Goal: Information Seeking & Learning: Learn about a topic

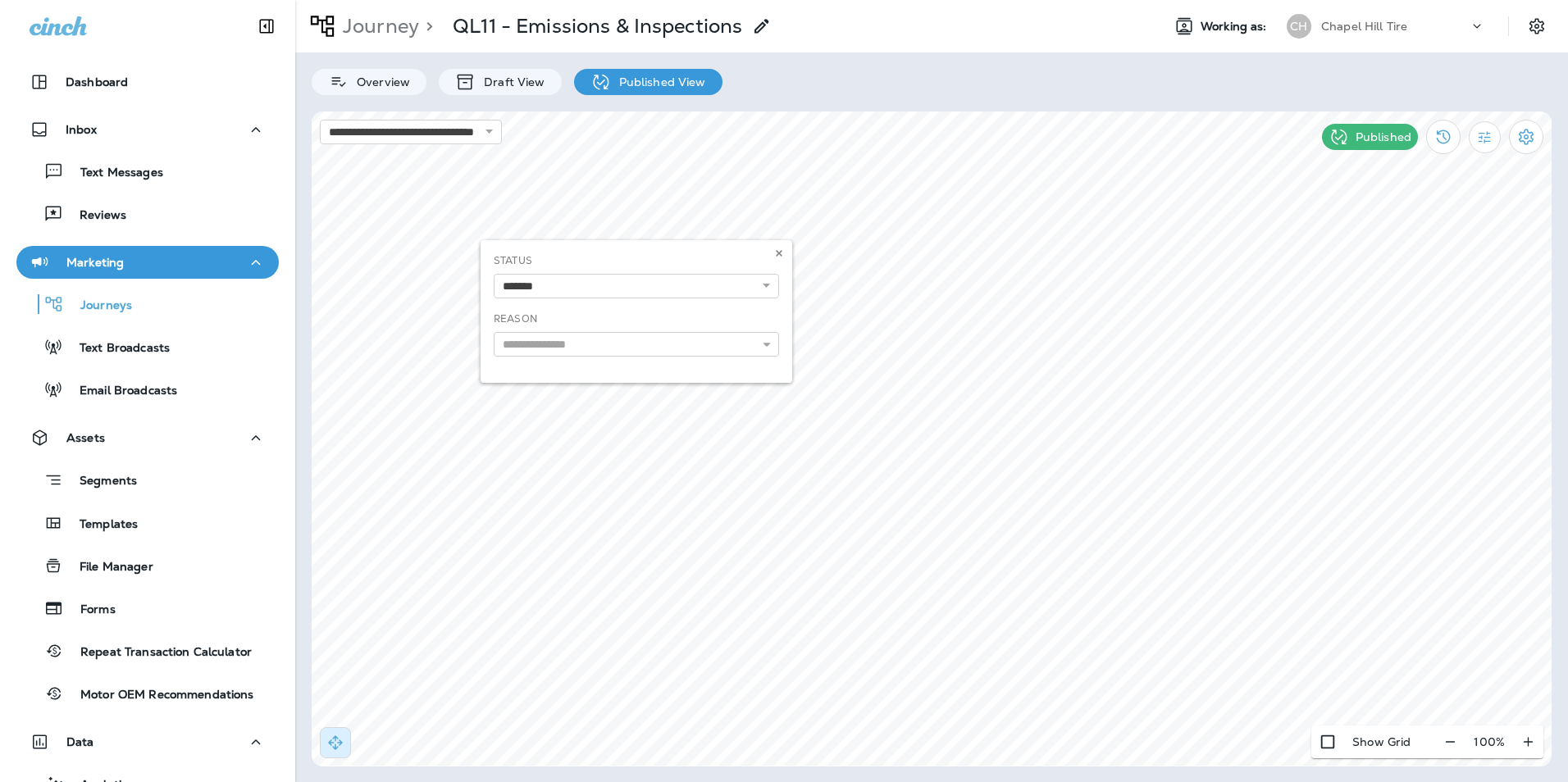
select select "*******"
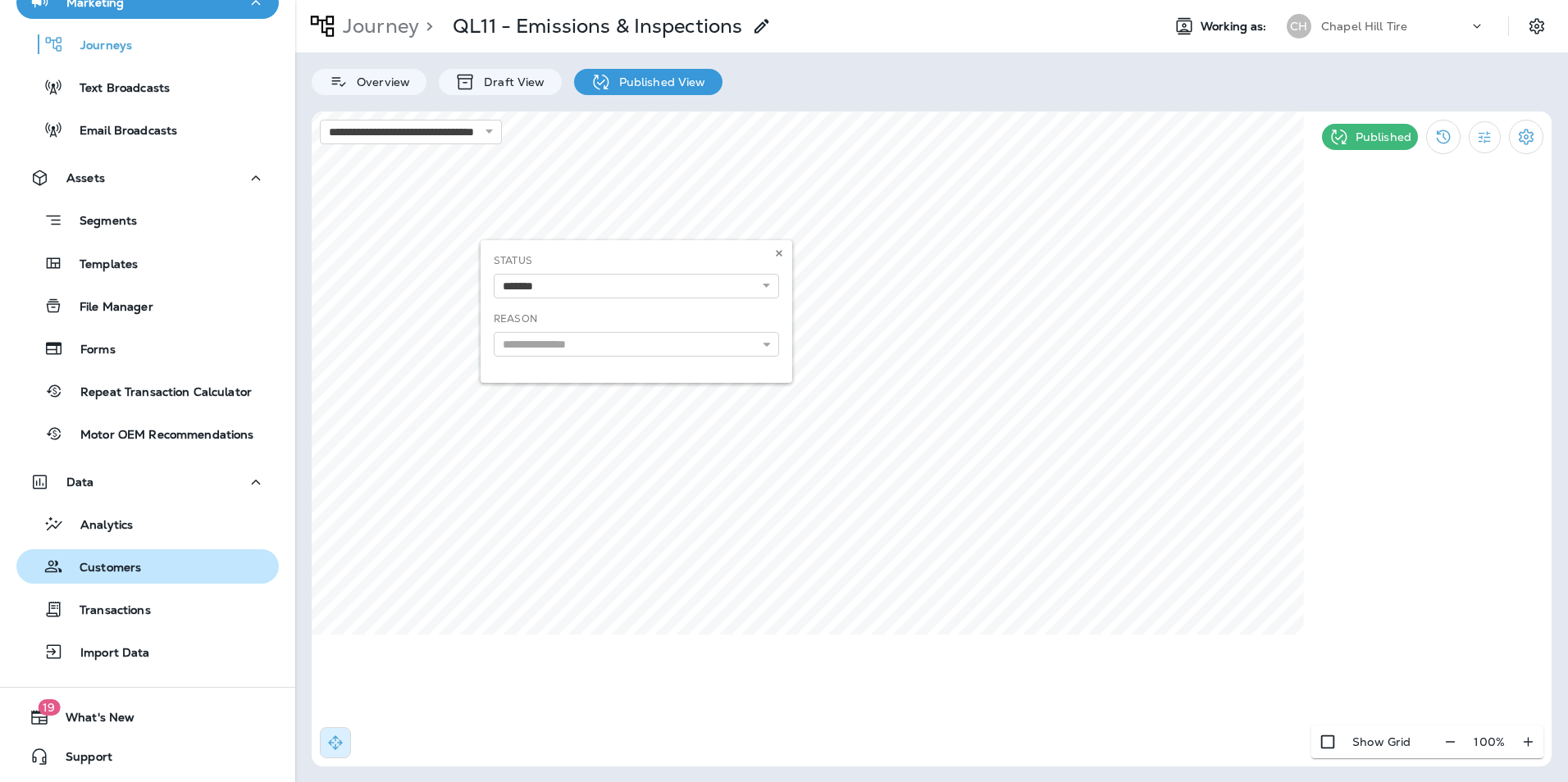
click at [126, 563] on p "Customers" at bounding box center [101, 568] width 77 height 16
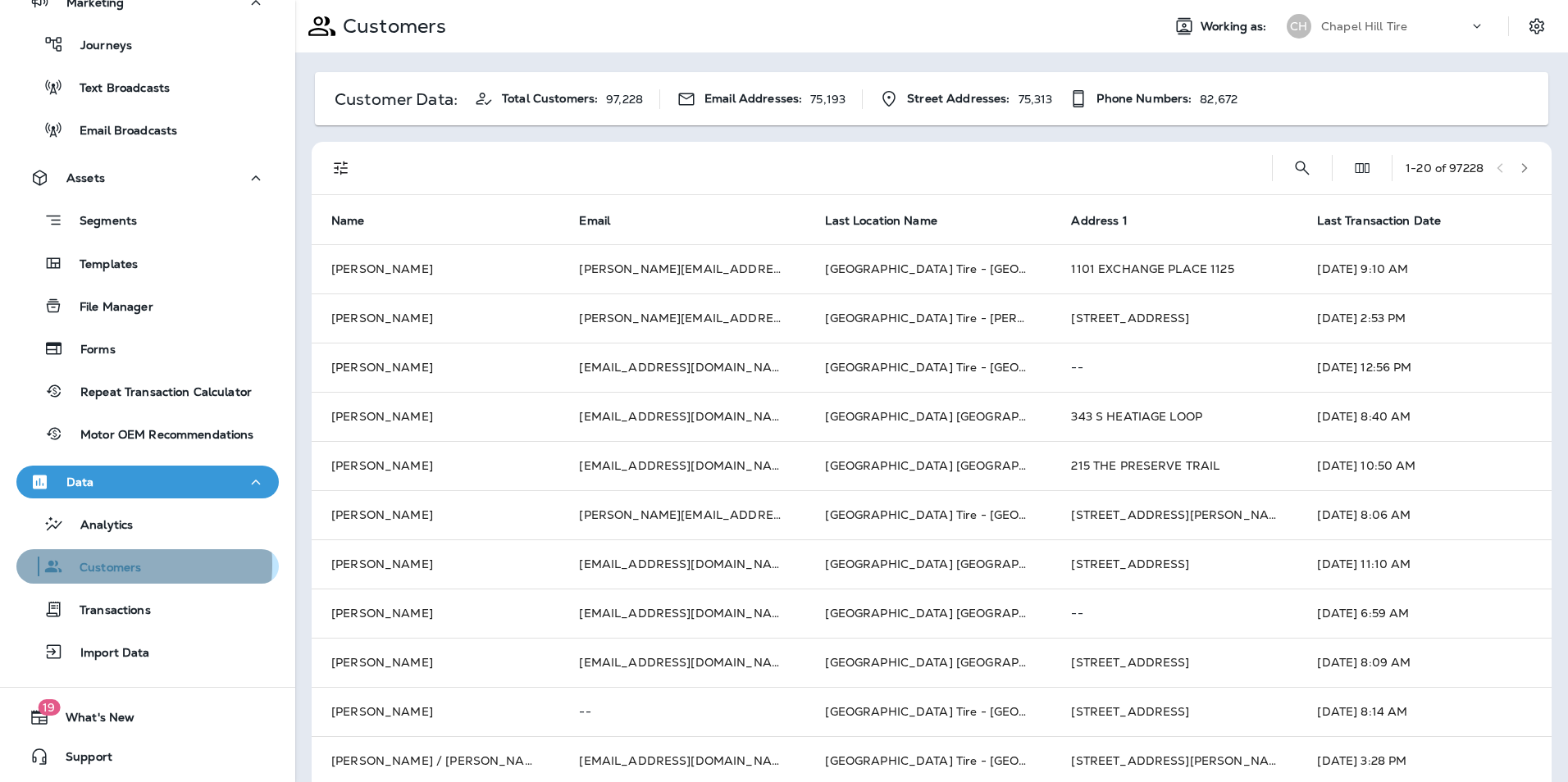
click at [82, 564] on p "Customers" at bounding box center [101, 568] width 77 height 16
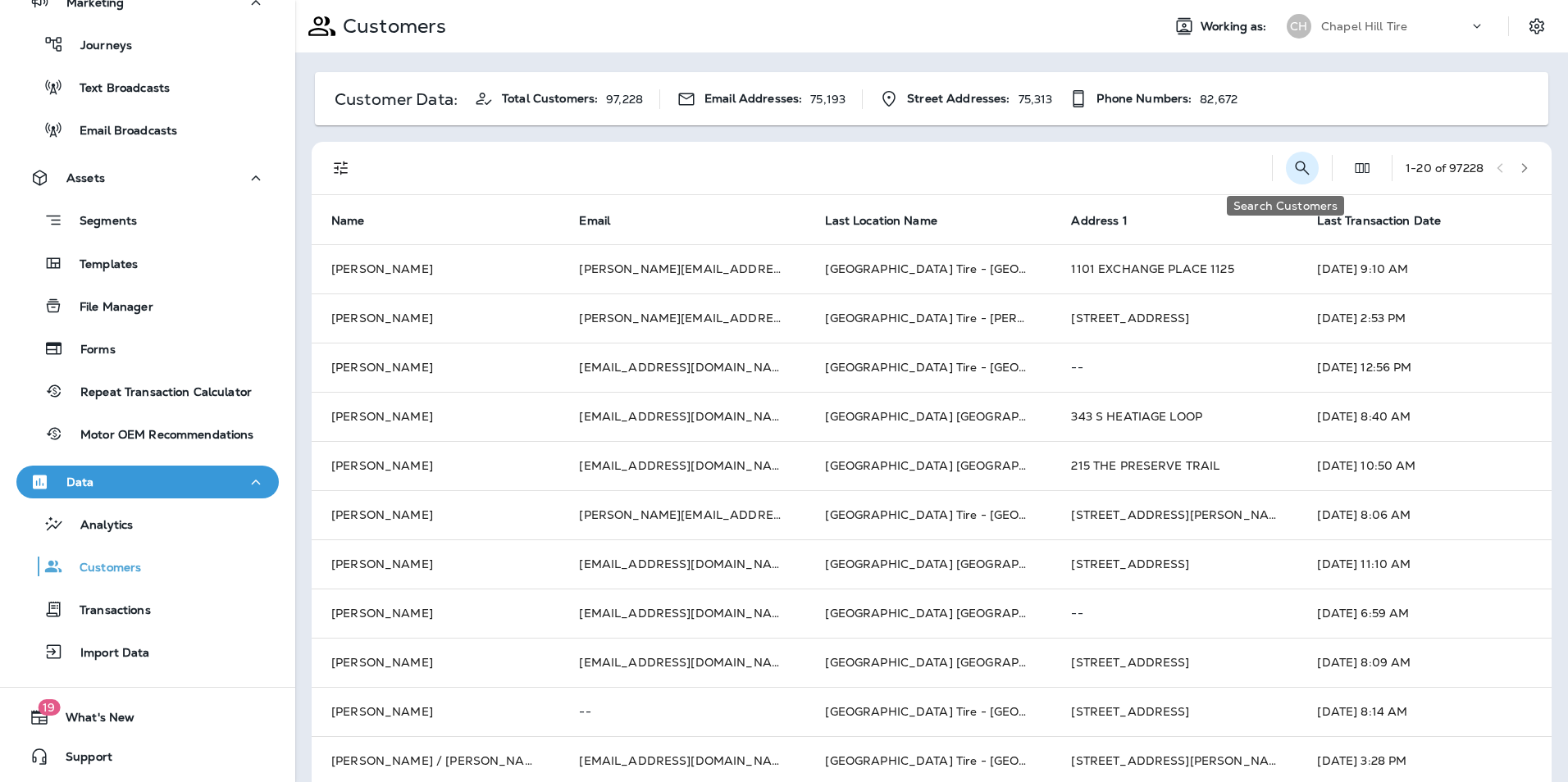
click at [1296, 167] on icon "Search Customers" at bounding box center [1302, 167] width 14 height 14
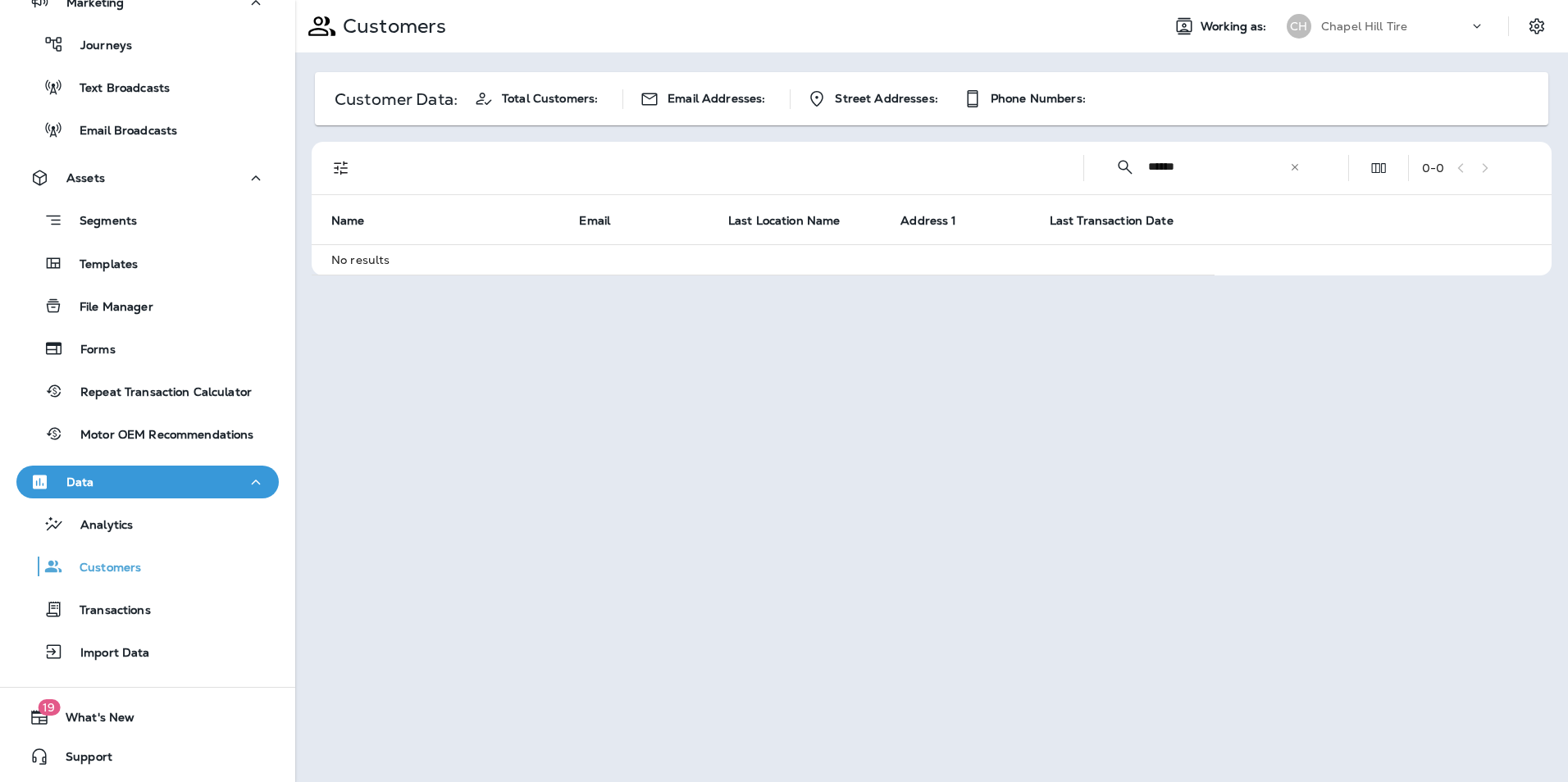
type input "******"
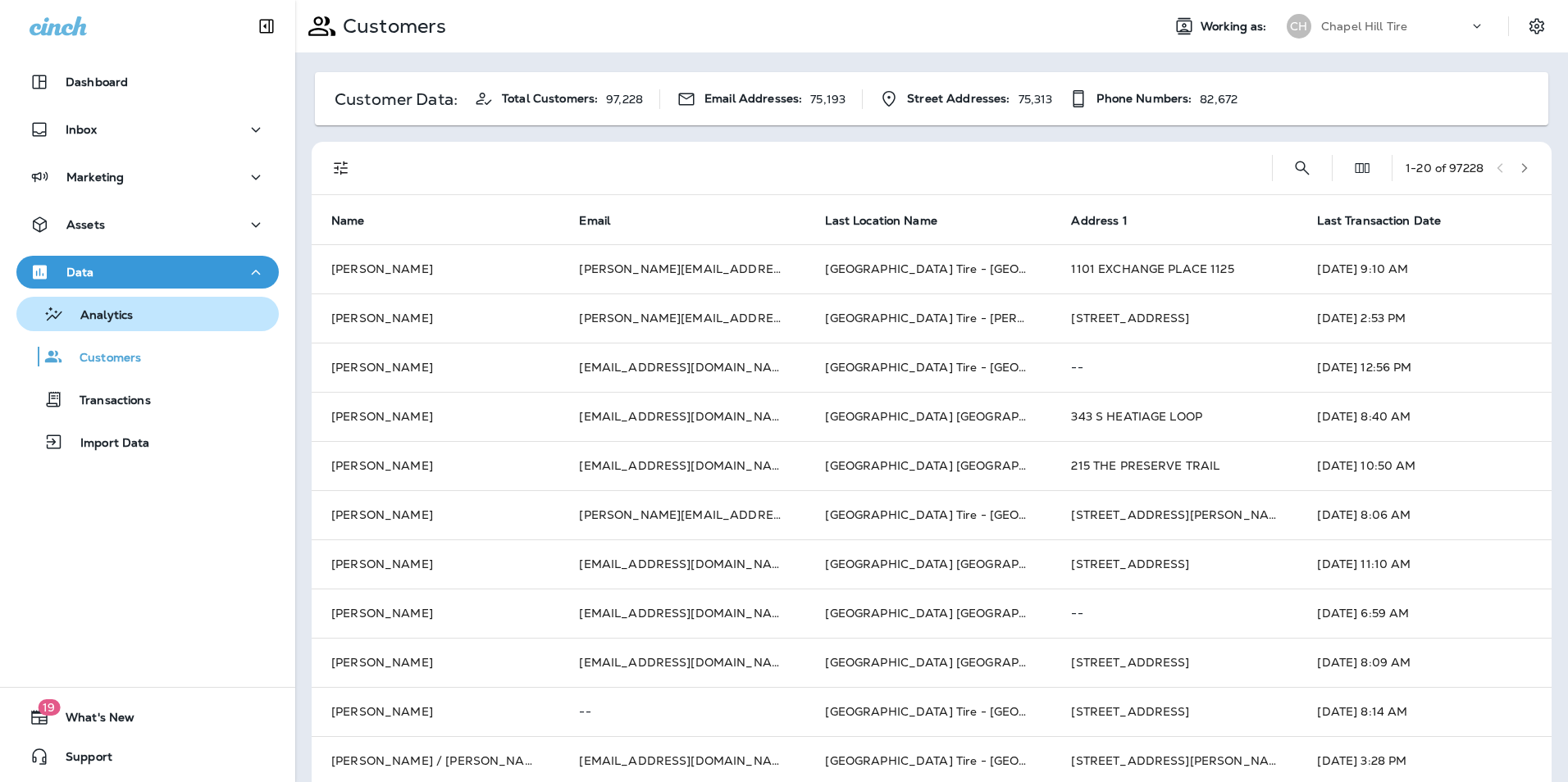
click at [125, 303] on div "Analytics" at bounding box center [77, 314] width 110 height 25
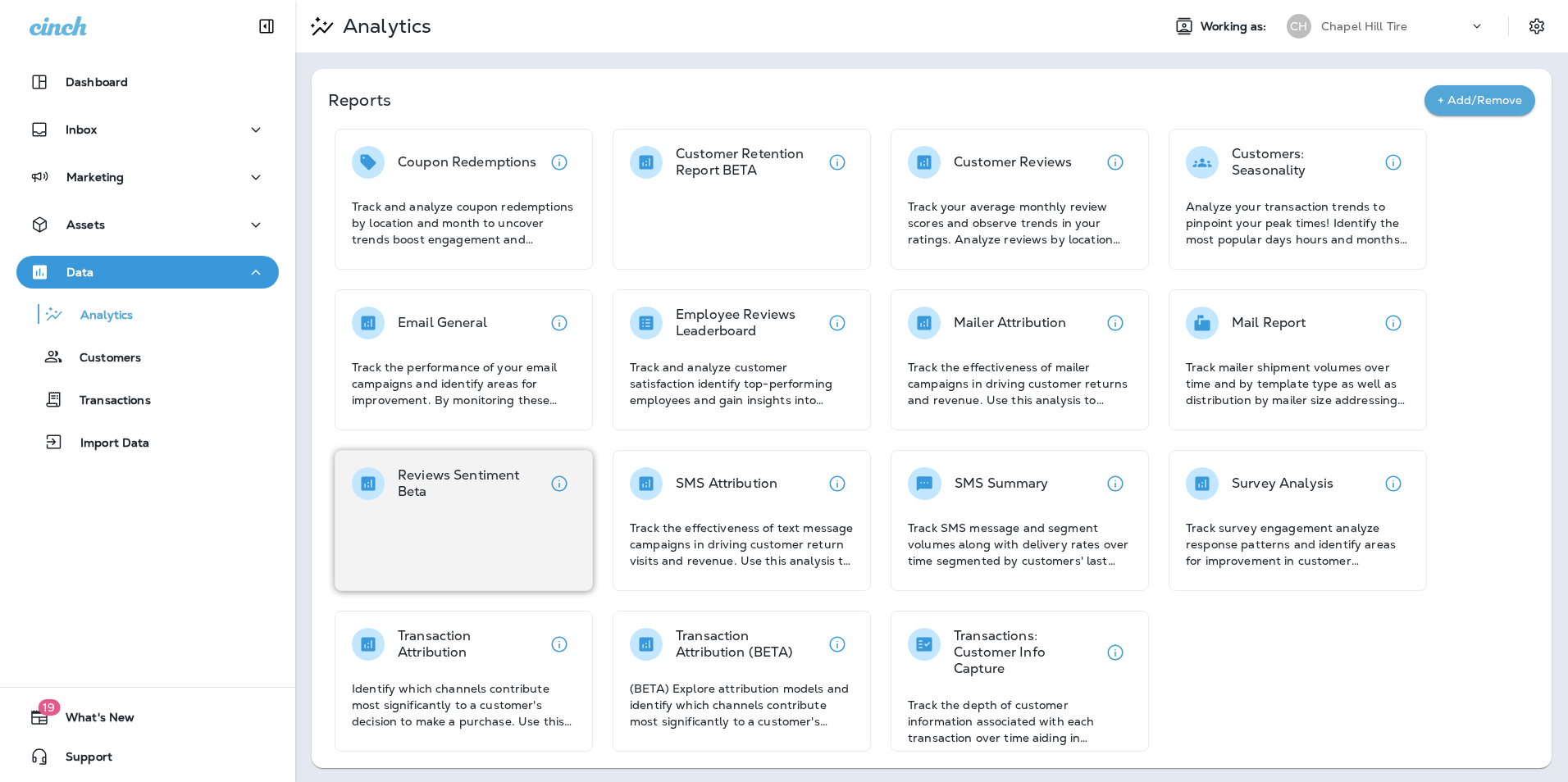
click at [436, 544] on div "Reviews Sentiment Beta" at bounding box center [464, 520] width 258 height 141
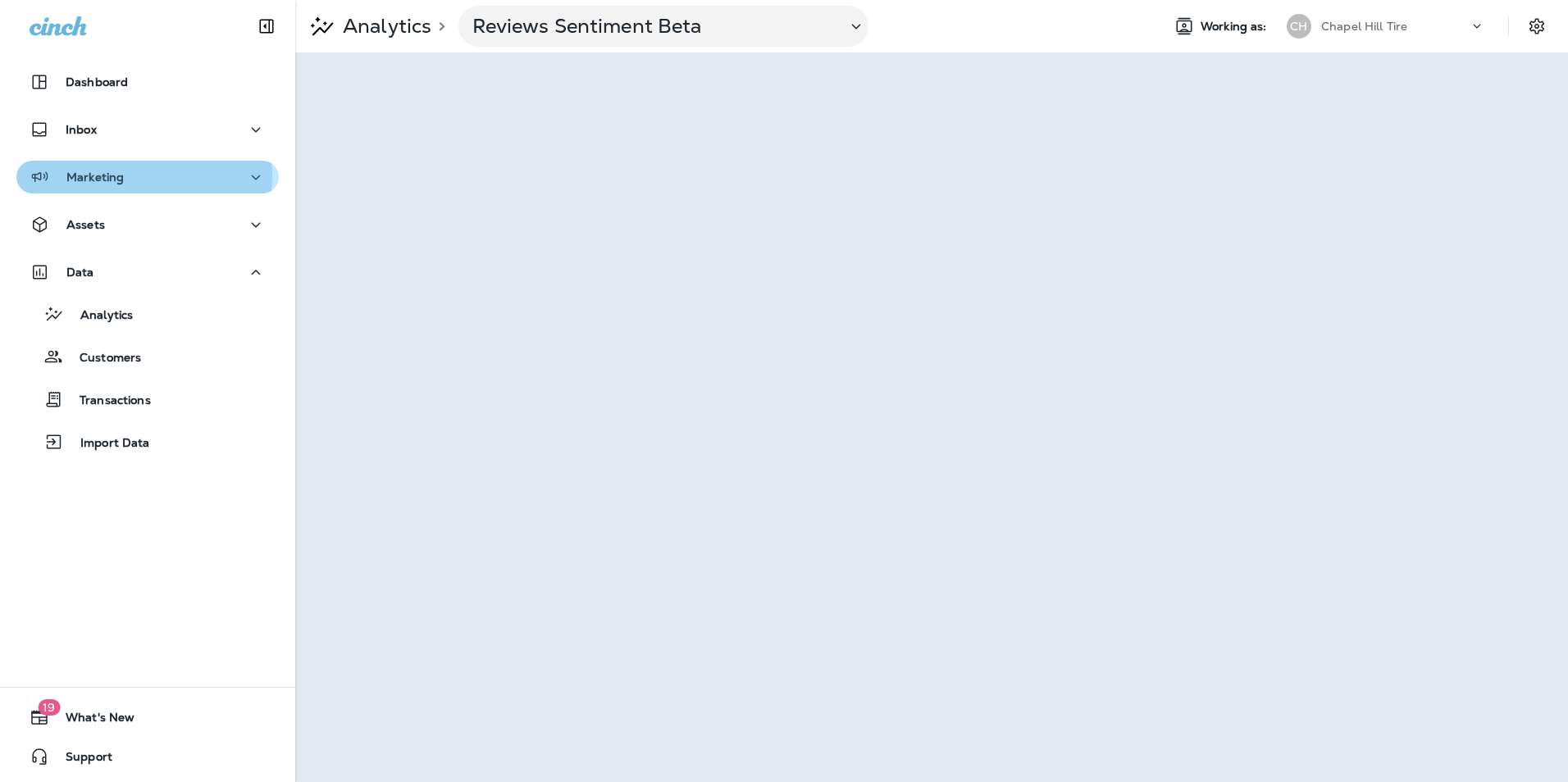
click at [101, 175] on p "Marketing" at bounding box center [95, 177] width 57 height 13
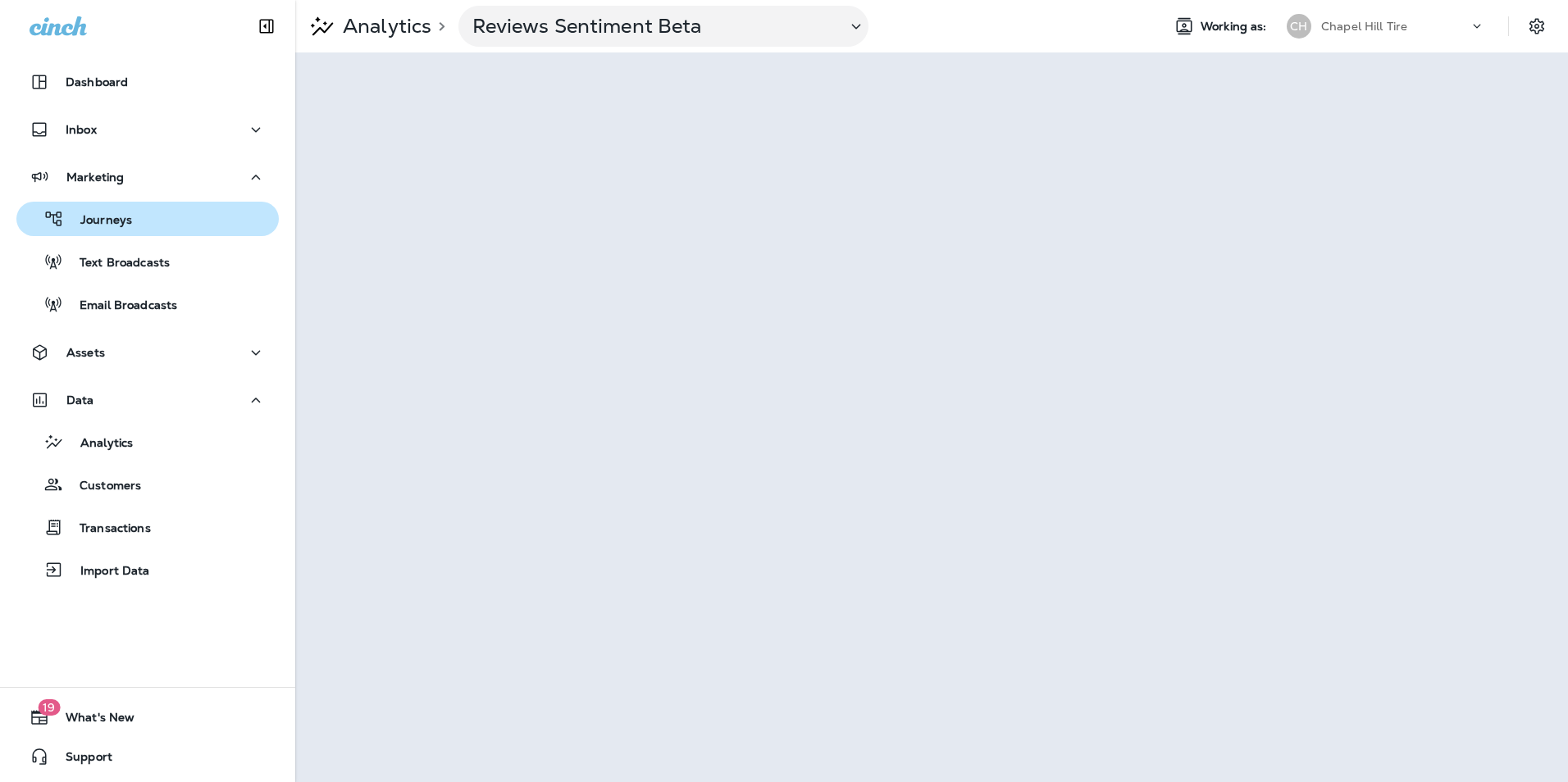
click at [103, 213] on p "Journeys" at bounding box center [98, 220] width 68 height 16
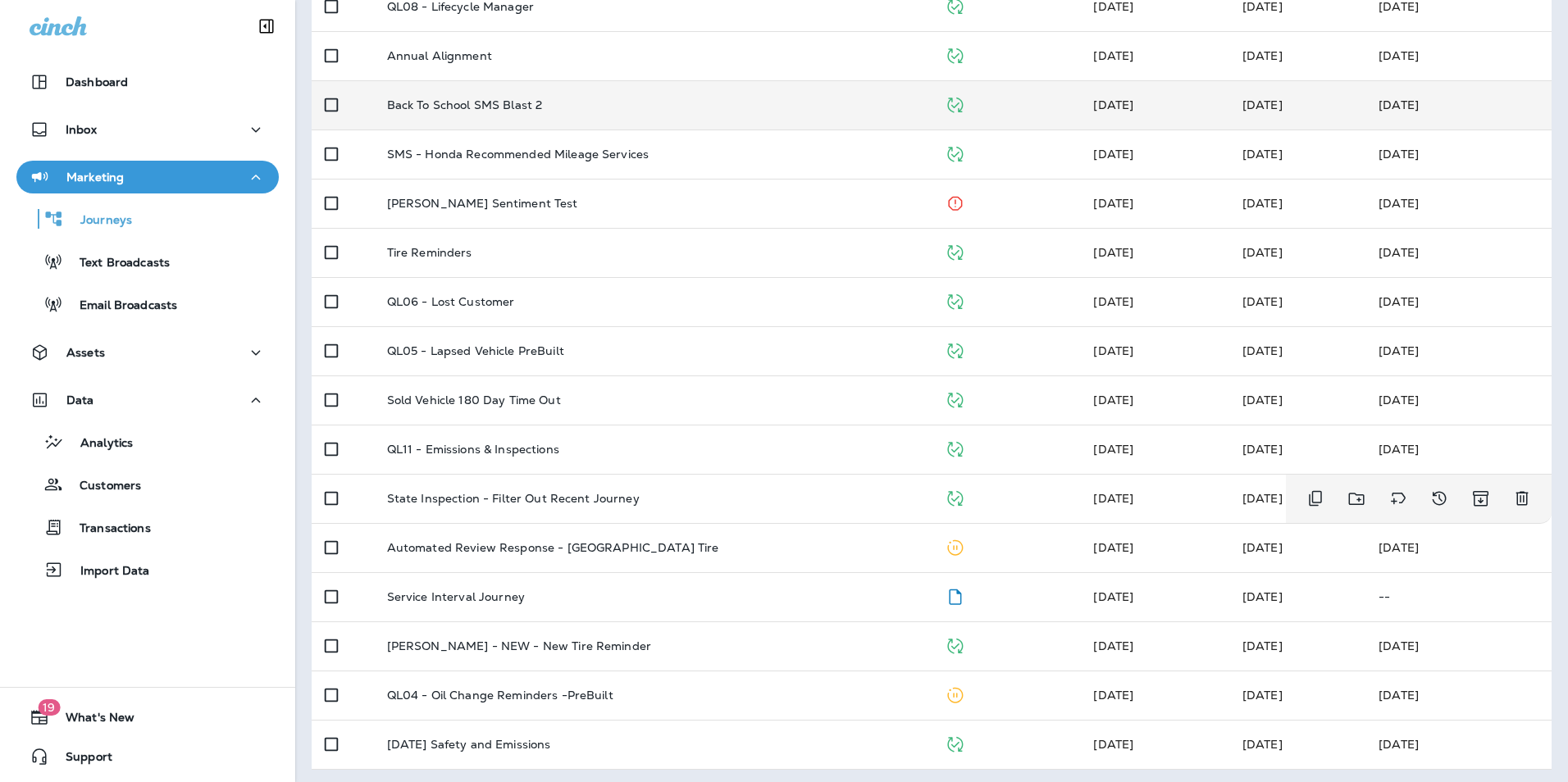
scroll to position [432, 0]
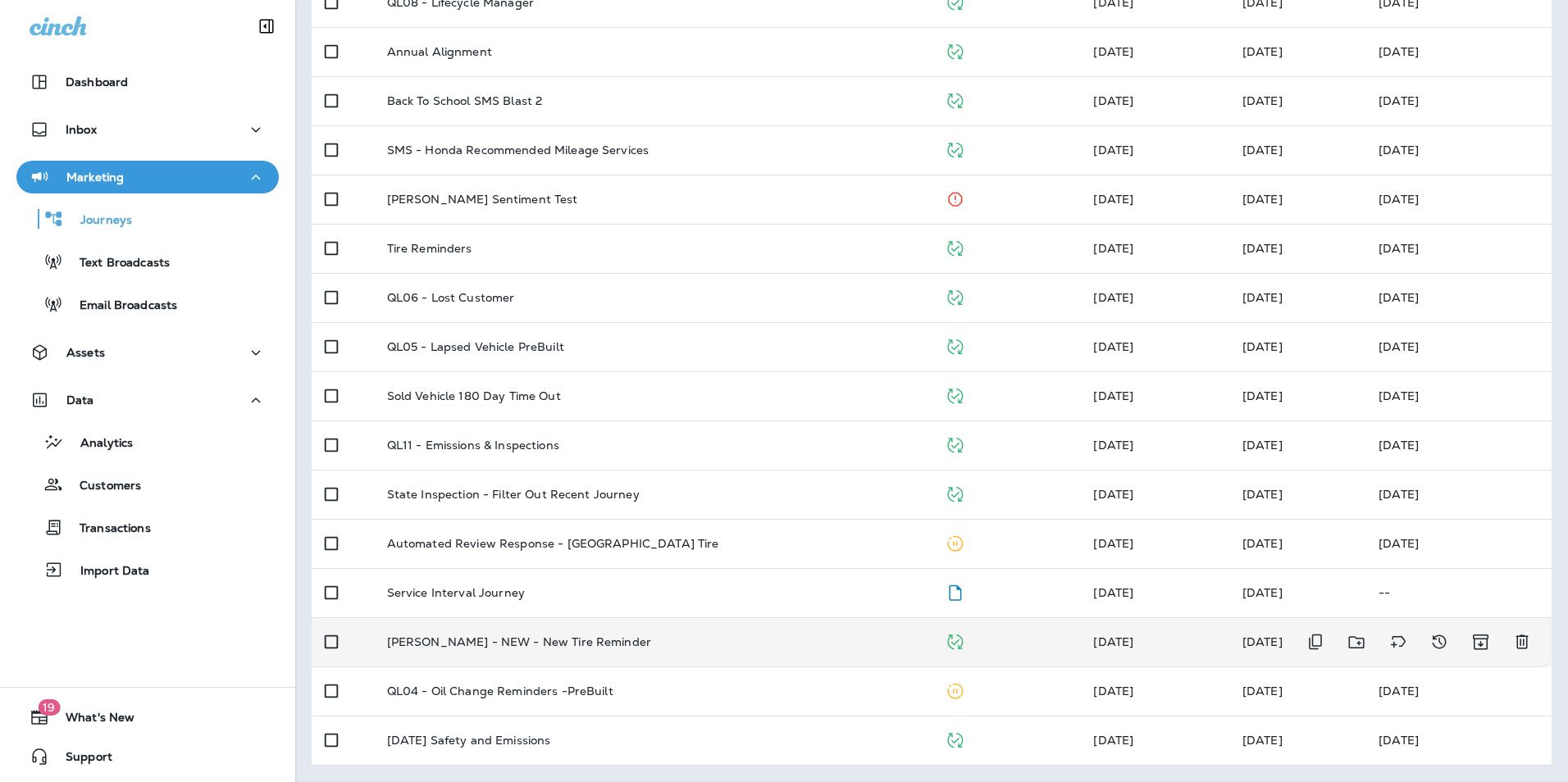
click at [847, 638] on div "Merrick - NEW - New Tire Reminder" at bounding box center [653, 642] width 531 height 13
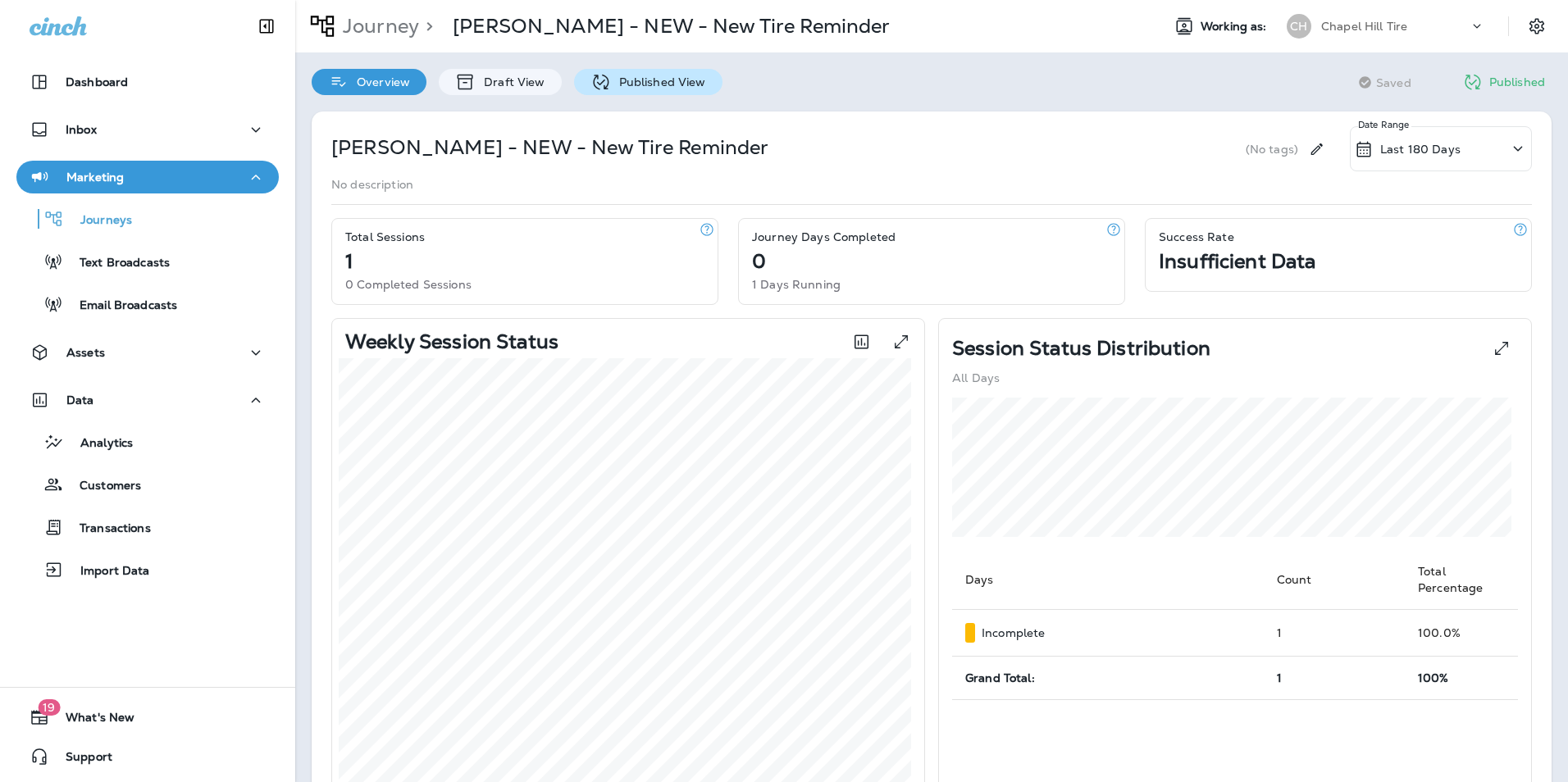
click at [592, 85] on icon at bounding box center [600, 82] width 20 height 20
click at [387, 24] on p "Journey" at bounding box center [377, 26] width 83 height 25
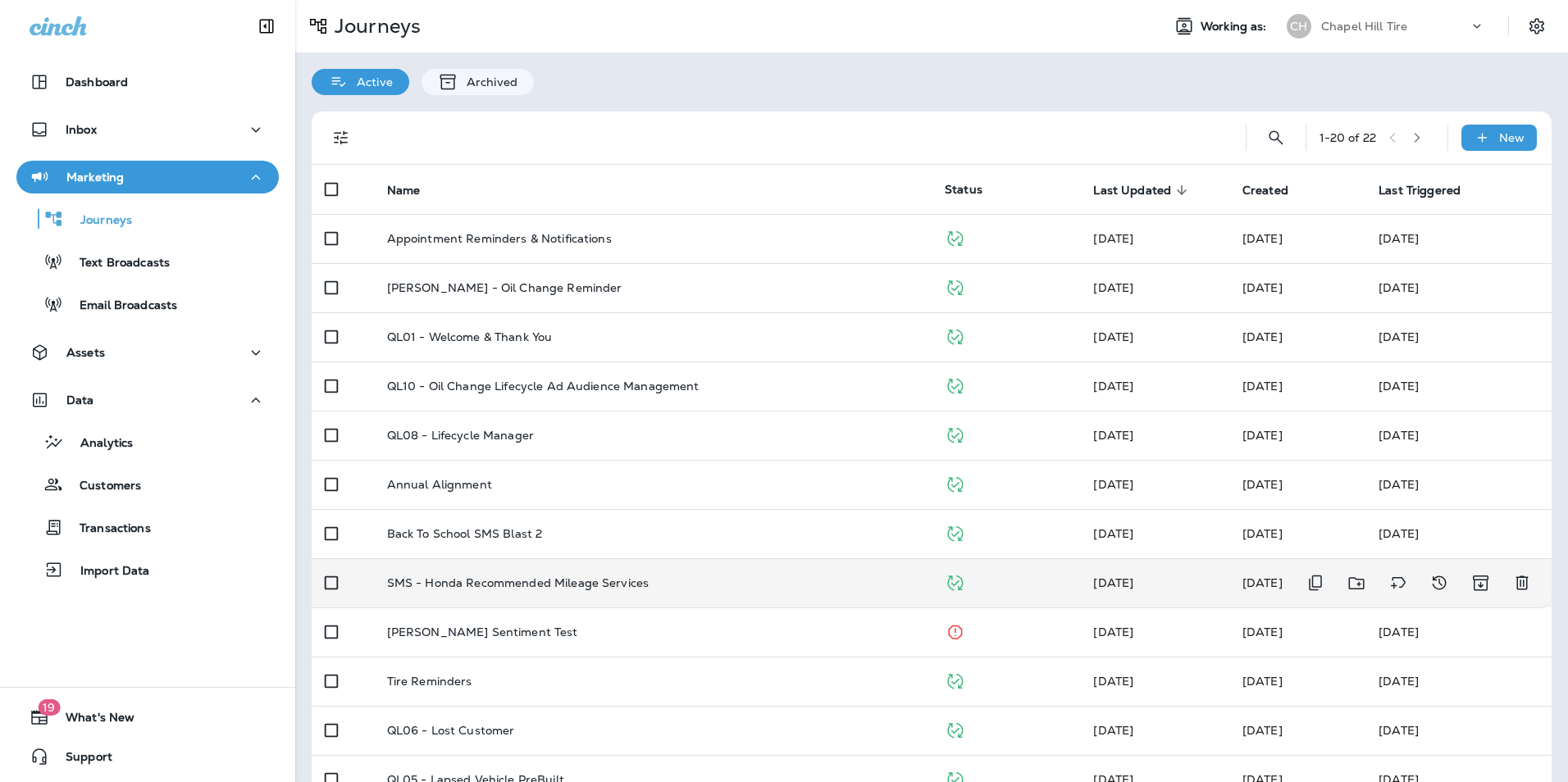
click at [485, 581] on p "SMS - Honda Recommended Mileage Services" at bounding box center [518, 583] width 262 height 13
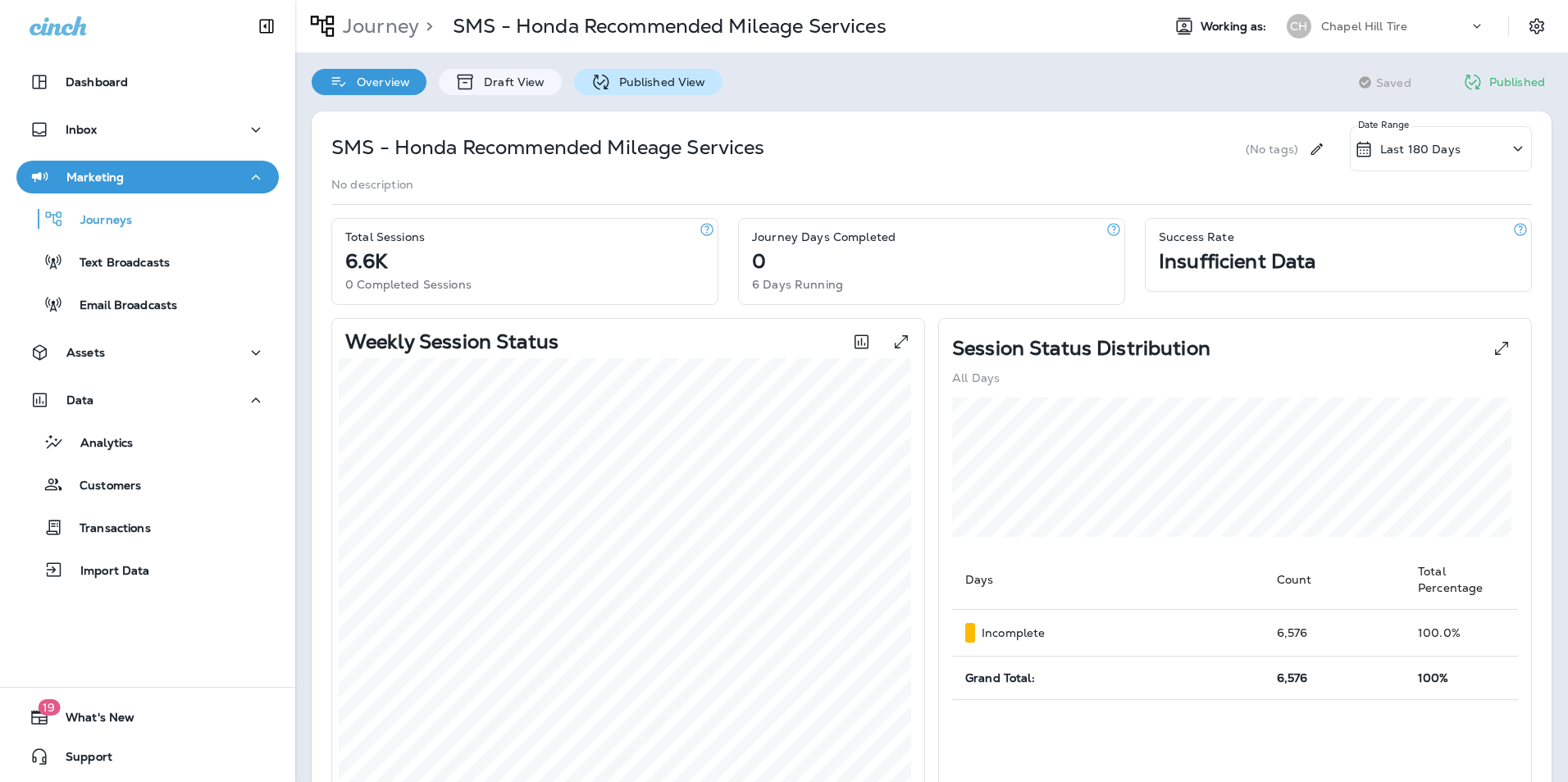
click at [645, 74] on div "Published View" at bounding box center [647, 82] width 148 height 26
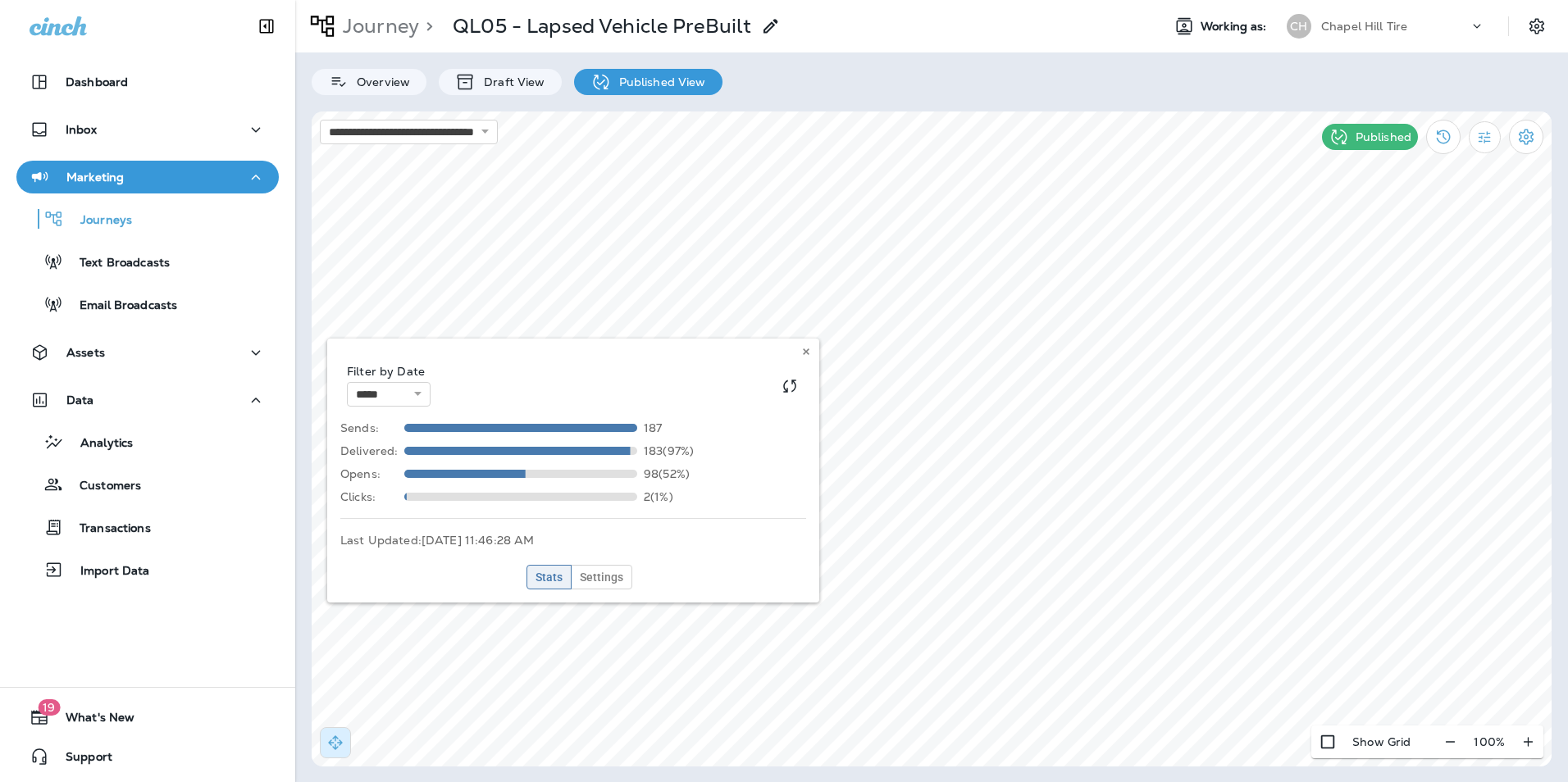
select select "*"
